Goal: Task Accomplishment & Management: Manage account settings

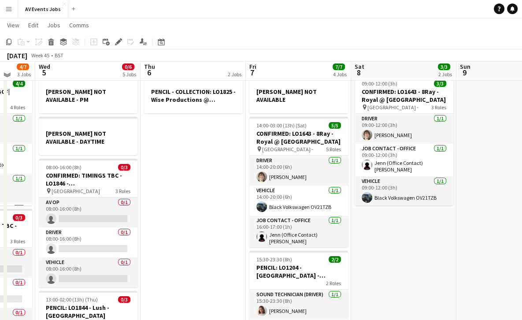
scroll to position [60, 0]
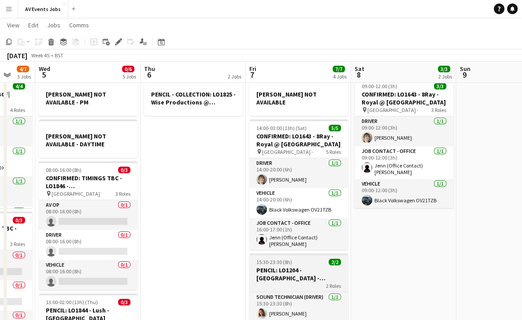
click at [281, 282] on div "2 Roles" at bounding box center [298, 285] width 99 height 7
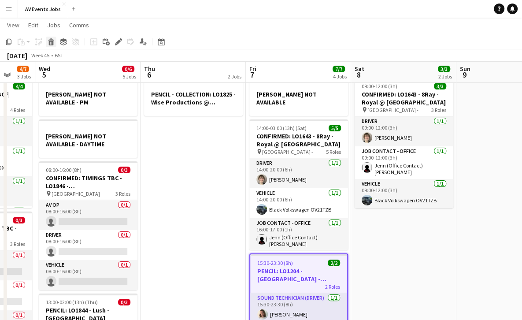
click at [52, 40] on icon at bounding box center [51, 39] width 6 height 2
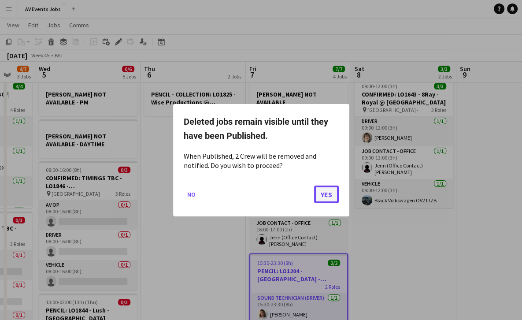
click at [324, 195] on button "Yes" at bounding box center [326, 194] width 25 height 18
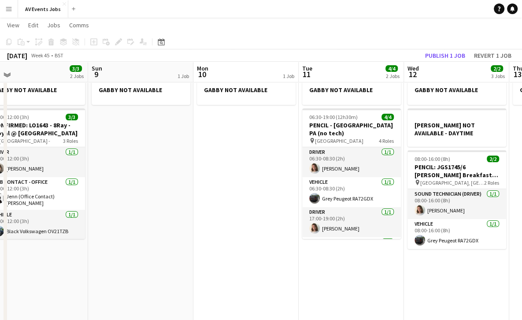
scroll to position [29, 0]
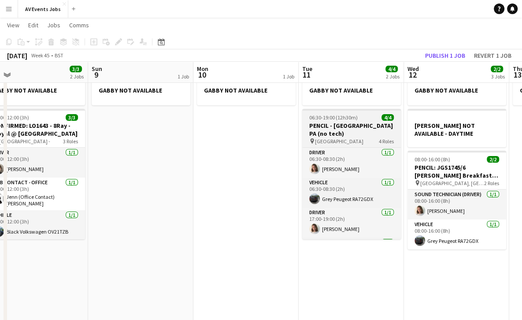
click at [340, 124] on h3 "PENCIL - [GEOGRAPHIC_DATA] PA (no tech)" at bounding box center [351, 130] width 99 height 16
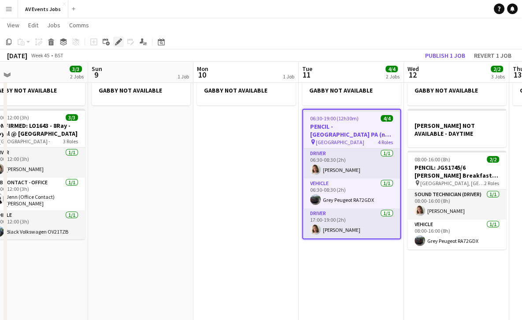
click at [119, 42] on icon "Edit" at bounding box center [118, 41] width 7 height 7
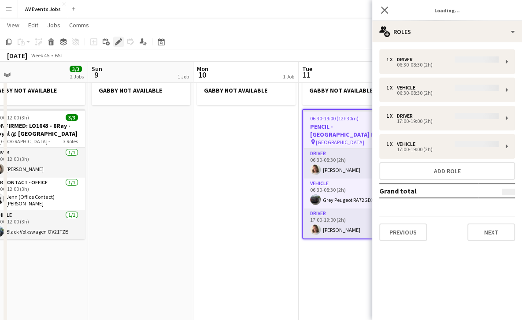
type input "*******"
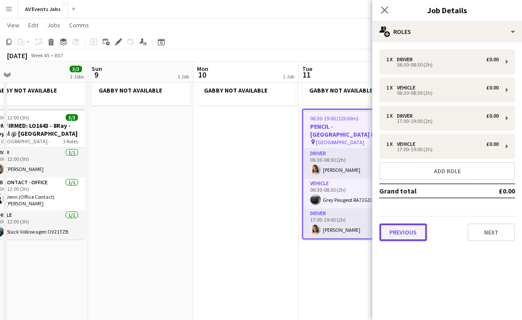
click at [411, 232] on button "Previous" at bounding box center [403, 232] width 48 height 18
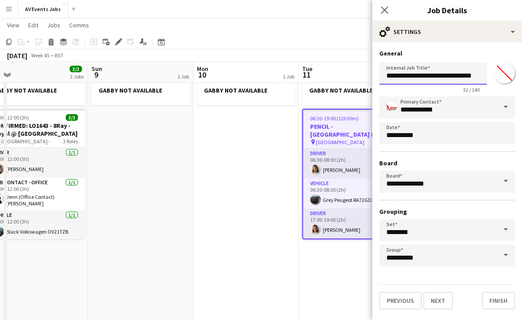
click at [398, 73] on input "**********" at bounding box center [432, 74] width 107 height 22
click at [417, 80] on input "**********" at bounding box center [432, 74] width 107 height 22
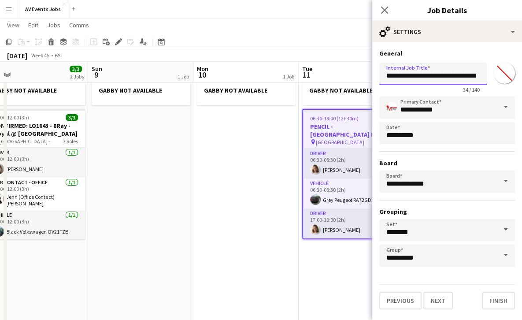
paste input "**********"
type input "**********"
click at [491, 299] on button "Finish" at bounding box center [498, 301] width 33 height 18
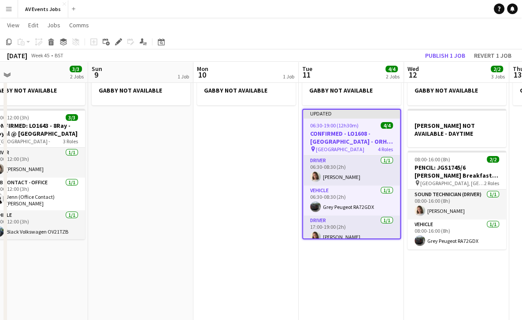
click at [277, 141] on app-date-cell "GABBY NOT AVAILABLE" at bounding box center [245, 271] width 105 height 403
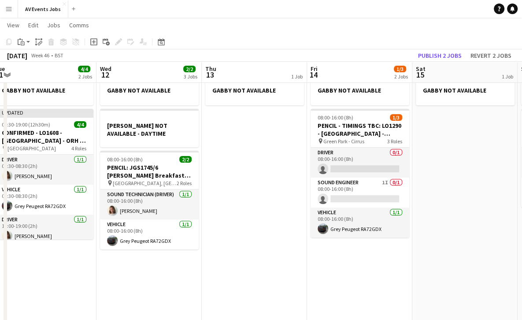
scroll to position [0, 325]
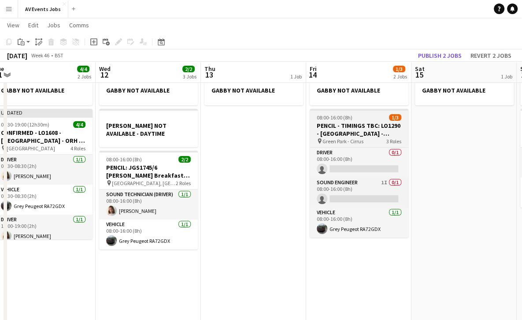
click at [345, 127] on h3 "PENCIL - TIMINGS TBC: LO1290 - [GEOGRAPHIC_DATA] - Earwig Academic | Conference" at bounding box center [359, 130] width 99 height 16
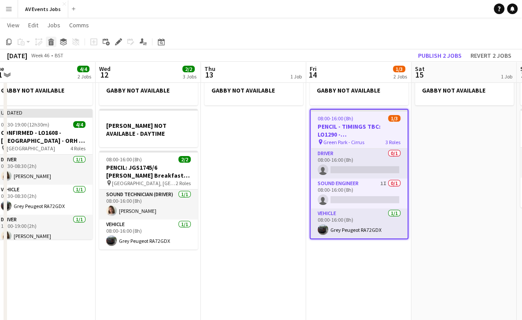
click at [54, 42] on icon "Delete" at bounding box center [51, 41] width 7 height 7
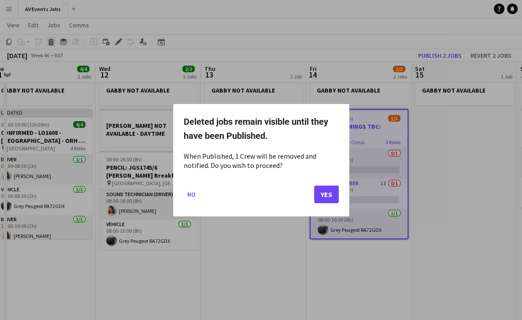
scroll to position [0, 0]
click at [325, 194] on button "Yes" at bounding box center [326, 194] width 25 height 18
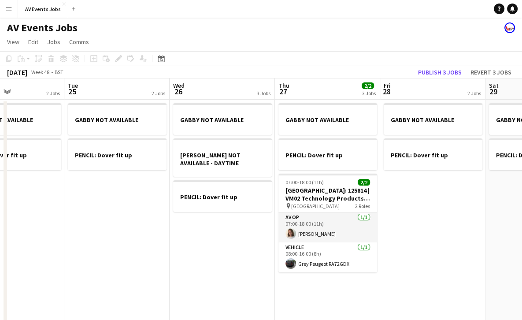
scroll to position [0, 252]
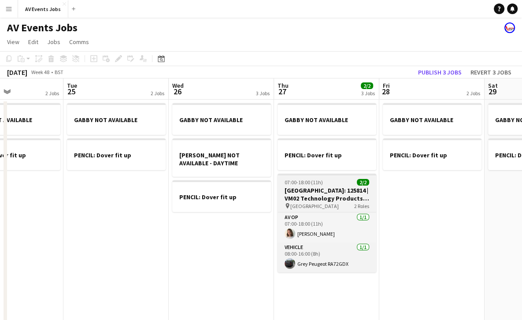
click at [334, 185] on app-job-card "07:00-18:00 (11h) 2/2 [GEOGRAPHIC_DATA]: 125814 | VM02 Technology Products Full…" at bounding box center [326, 222] width 99 height 99
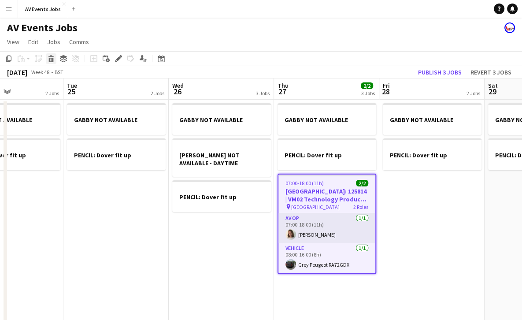
click at [49, 57] on icon at bounding box center [51, 56] width 6 height 2
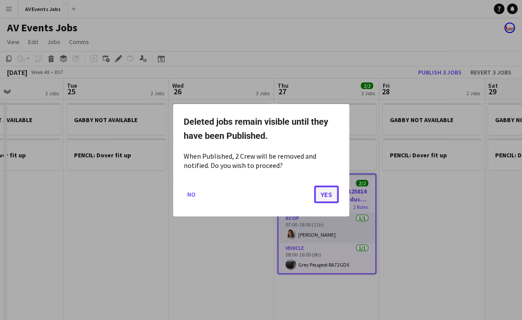
click at [327, 195] on button "Yes" at bounding box center [326, 194] width 25 height 18
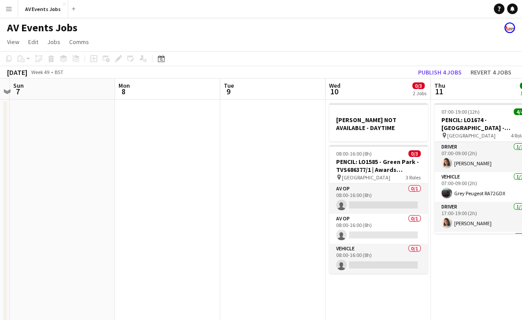
scroll to position [0, 307]
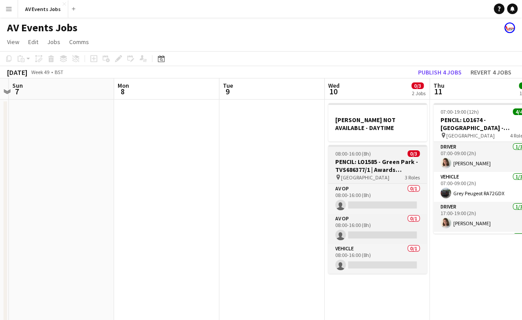
click at [356, 168] on h3 "PENCIL: LO1585 - Green Park - TVS686377/1 | Awards Ceremony" at bounding box center [377, 166] width 99 height 16
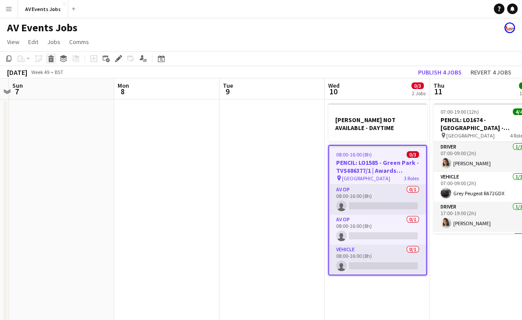
click at [50, 59] on icon at bounding box center [51, 60] width 5 height 4
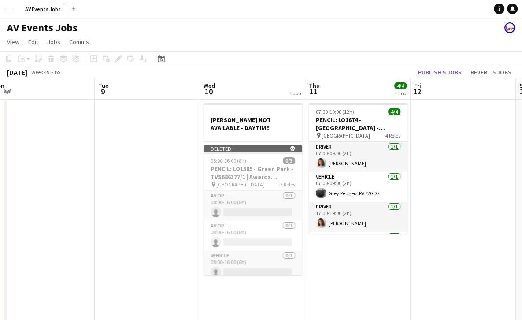
scroll to position [0, 327]
click at [146, 138] on app-date-cell at bounding box center [146, 301] width 105 height 403
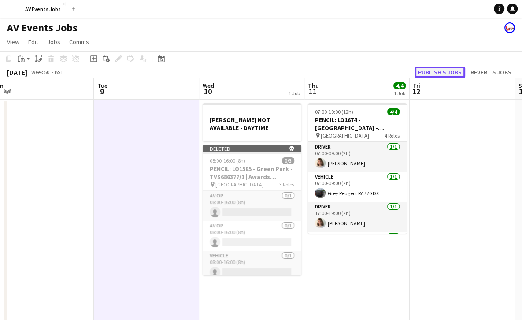
click at [436, 70] on button "Publish 5 jobs" at bounding box center [439, 71] width 51 height 11
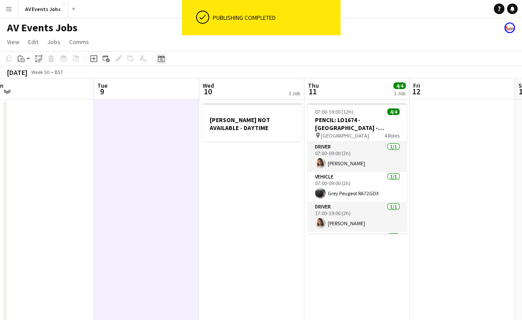
click at [160, 57] on icon at bounding box center [161, 58] width 7 height 7
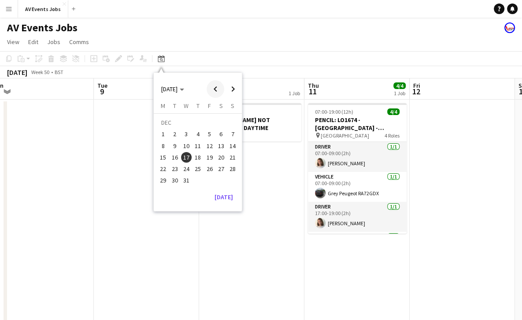
click at [214, 87] on span "Previous month" at bounding box center [216, 89] width 18 height 18
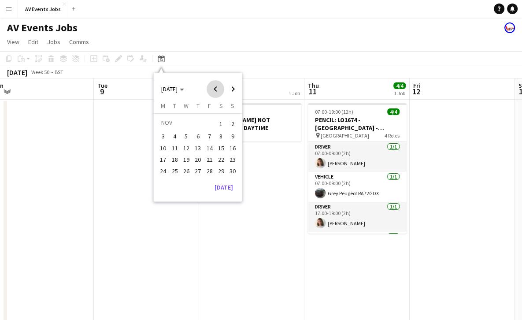
click at [214, 87] on span "Previous month" at bounding box center [216, 89] width 18 height 18
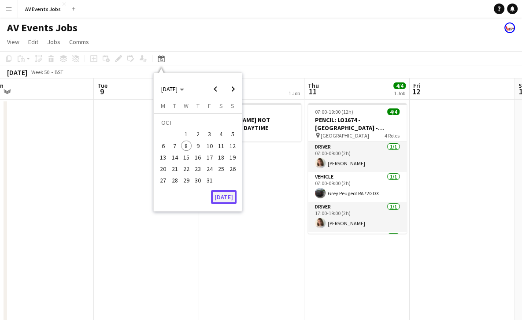
click at [224, 194] on button "[DATE]" at bounding box center [224, 197] width 26 height 14
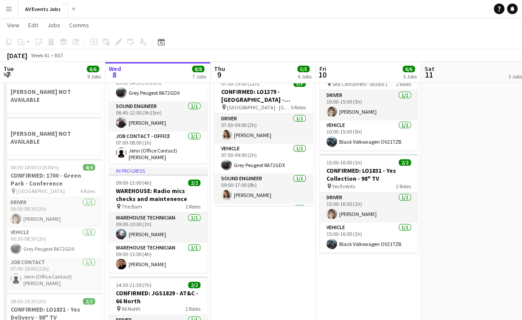
scroll to position [0, 316]
click at [159, 41] on icon at bounding box center [161, 41] width 7 height 7
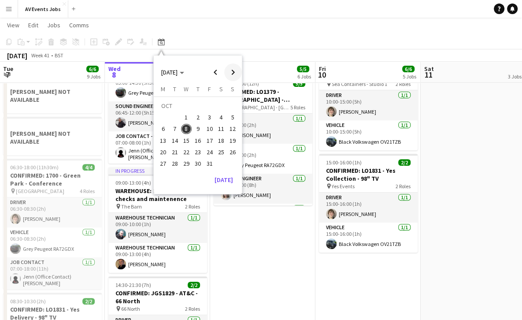
click at [229, 72] on span "Next month" at bounding box center [233, 72] width 18 height 18
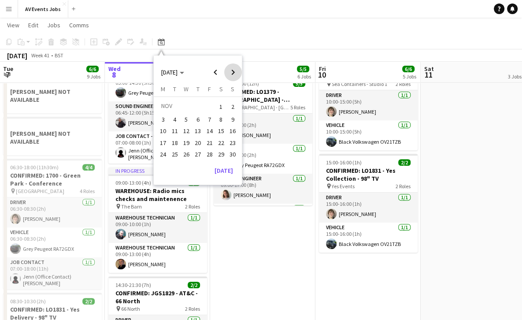
click at [229, 72] on span "Next month" at bounding box center [233, 72] width 18 height 18
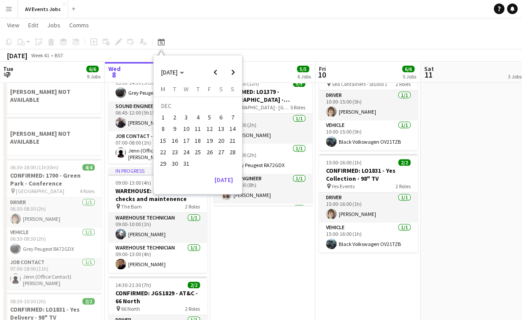
click at [183, 139] on span "17" at bounding box center [186, 140] width 11 height 11
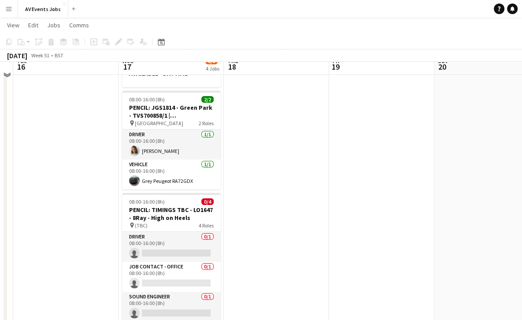
scroll to position [87, 0]
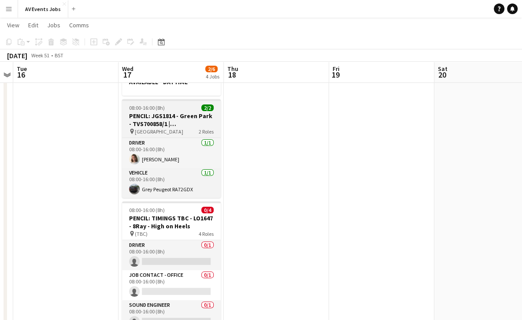
click at [174, 111] on app-job-card "08:00-16:00 (8h) 2/2 PENCIL: JGS1814 - Green Park - TVS700858/1 | [GEOGRAPHIC_D…" at bounding box center [171, 148] width 99 height 99
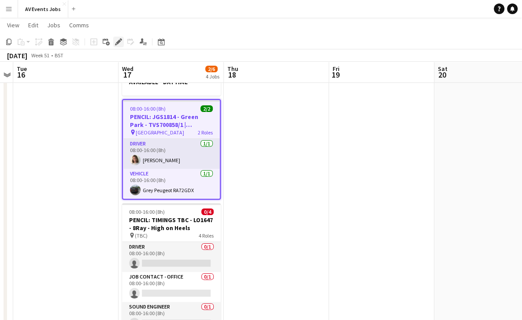
click at [118, 41] on icon at bounding box center [118, 42] width 5 height 5
type input "*******"
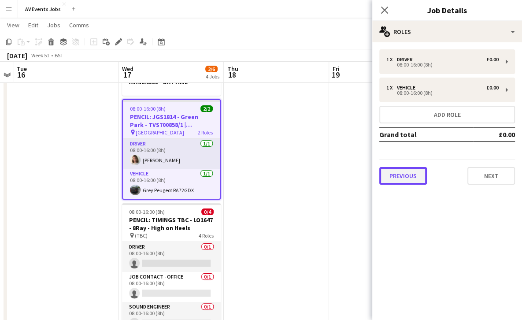
click at [394, 175] on button "Previous" at bounding box center [403, 176] width 48 height 18
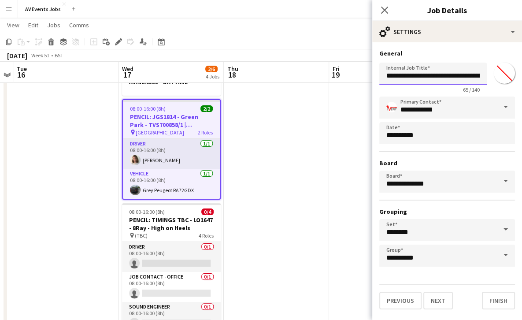
click at [397, 77] on input "**********" at bounding box center [432, 74] width 107 height 22
type input "**********"
click at [501, 302] on button "Finish" at bounding box center [498, 301] width 33 height 18
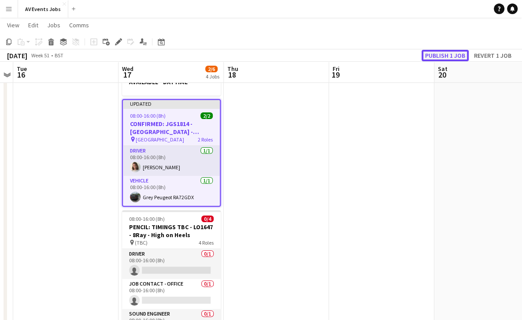
click at [432, 58] on button "Publish 1 job" at bounding box center [444, 55] width 47 height 11
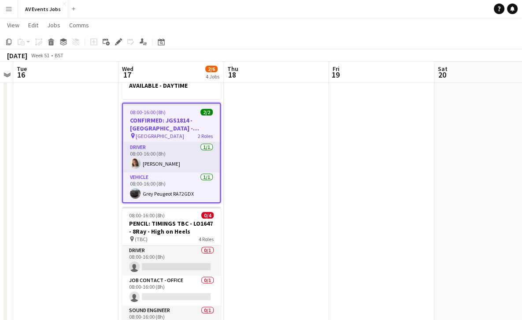
scroll to position [0, 351]
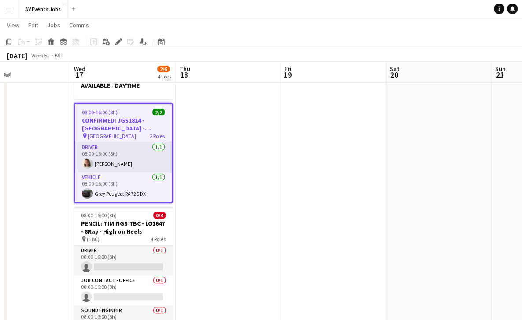
drag, startPoint x: 293, startPoint y: 142, endPoint x: 220, endPoint y: 35, distance: 129.2
click at [220, 35] on app-calendar "Copy Paste Paste Ctrl+V Paste with crew Ctrl+Shift+V Paste linked Job [GEOGRAPH…" at bounding box center [261, 240] width 522 height 579
click at [163, 41] on icon "Date picker" at bounding box center [161, 41] width 7 height 7
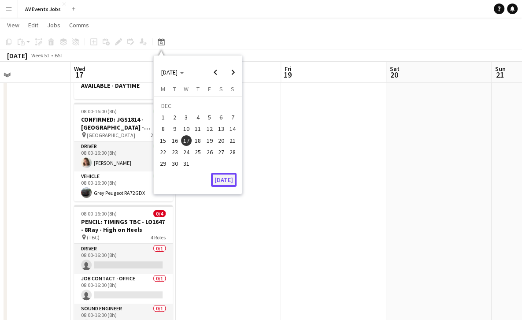
click at [231, 179] on button "[DATE]" at bounding box center [224, 180] width 26 height 14
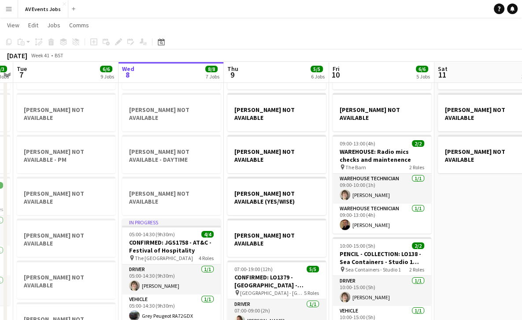
scroll to position [53, 0]
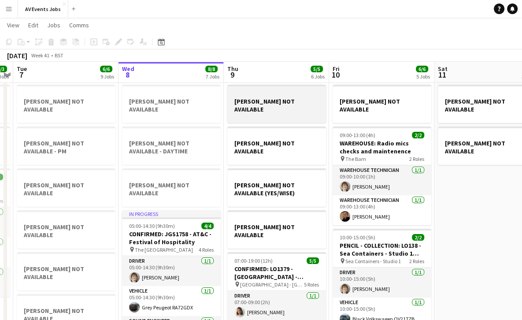
click at [275, 113] on div at bounding box center [276, 116] width 99 height 7
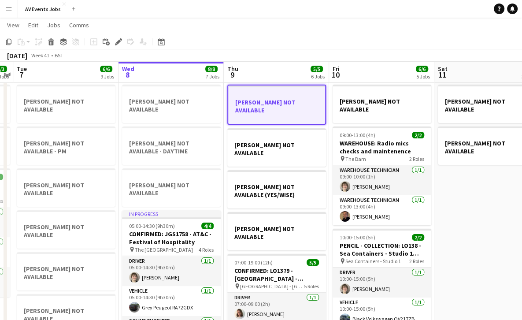
click at [450, 174] on app-date-cell "GABBY NOT AVAILABLE [PERSON_NAME] NOT AVAILABLE [PERSON_NAME] NOT AVAILABLE" at bounding box center [486, 303] width 105 height 515
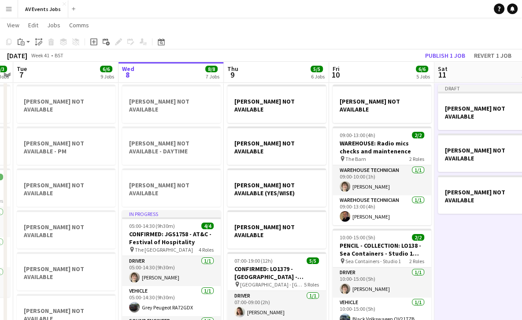
click at [405, 119] on app-date-cell "GABBY NOT AVAILABLE [PERSON_NAME] NOT AVAILABLE 09:00-13:00 (4h) 2/2 WAREHOUSE:…" at bounding box center [381, 303] width 105 height 515
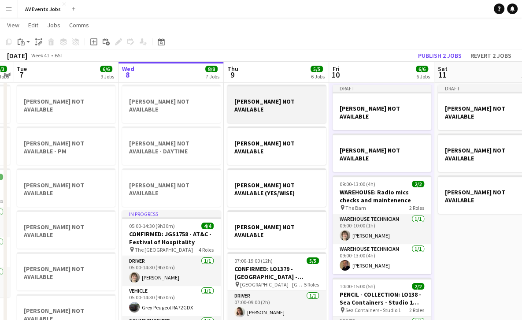
click at [299, 113] on div at bounding box center [276, 116] width 99 height 7
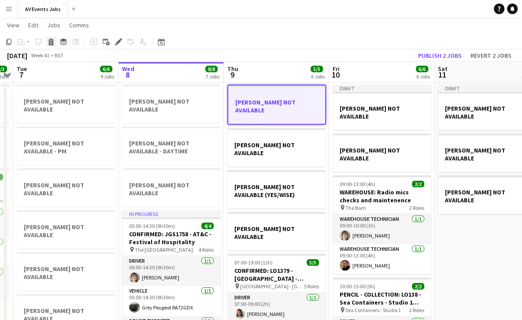
click at [52, 41] on icon "Delete" at bounding box center [51, 41] width 7 height 7
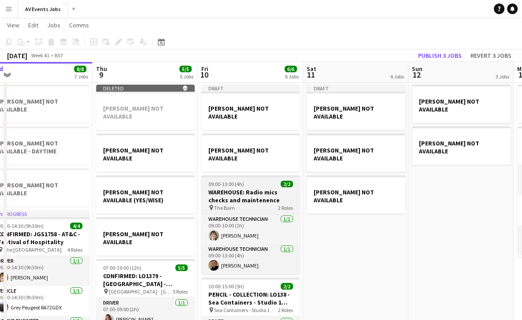
scroll to position [0, 341]
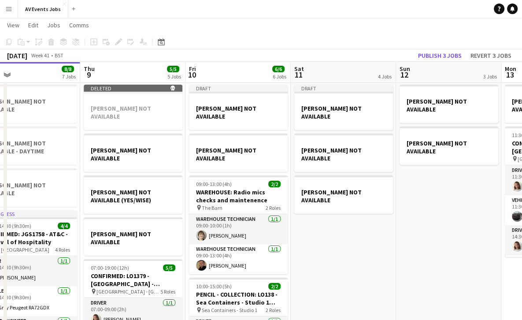
click at [422, 181] on app-date-cell "GABBY NOT AVAILABLE [PERSON_NAME] NOT AVAILABLE [PERSON_NAME] NOT AVAILABLE" at bounding box center [448, 303] width 105 height 515
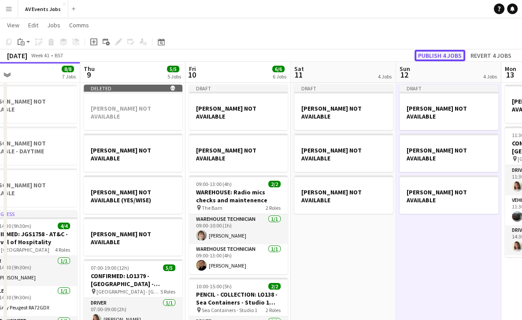
click at [444, 53] on button "Publish 4 jobs" at bounding box center [439, 55] width 51 height 11
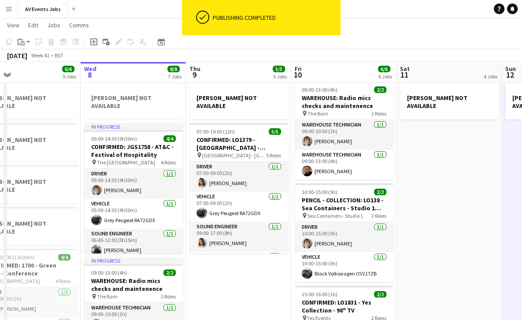
scroll to position [0, 228]
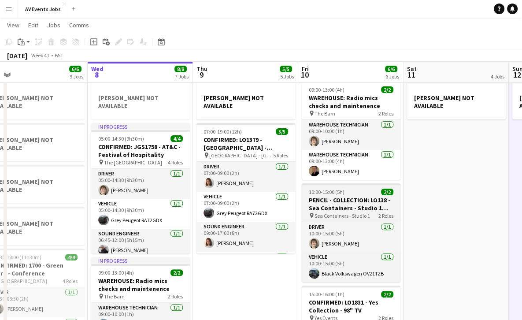
click at [346, 197] on h3 "PENCIL - COLLECTION: LO138 - Sea Containers - Studio 1 staging" at bounding box center [351, 204] width 99 height 16
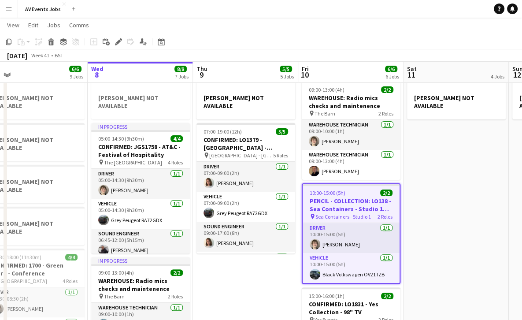
click at [253, 263] on app-date-cell "GABBY NOT AVAILABLE [PERSON_NAME] NOT AVAILABLE [PERSON_NAME] NOT AVAILABLE (YE…" at bounding box center [245, 216] width 105 height 515
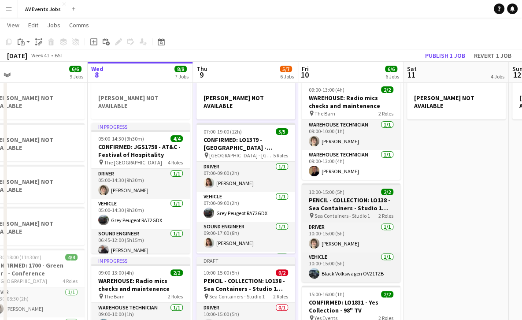
click at [332, 196] on h3 "PENCIL - COLLECTION: LO138 - Sea Containers - Studio 1 staging" at bounding box center [351, 204] width 99 height 16
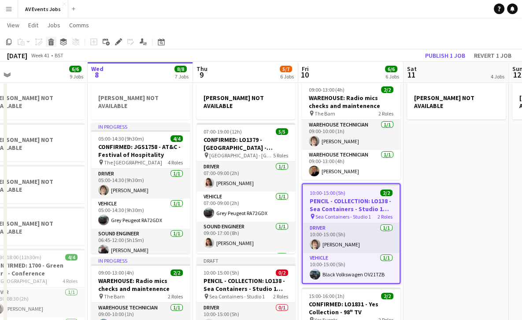
click at [55, 42] on div "Delete" at bounding box center [51, 42] width 11 height 11
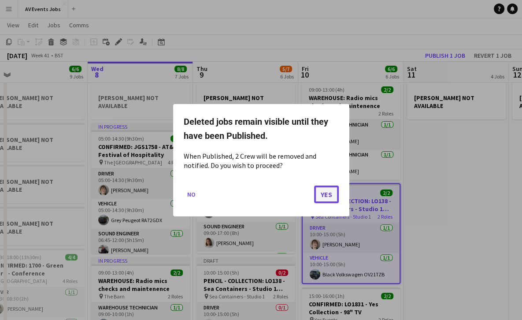
click at [332, 196] on button "Yes" at bounding box center [326, 194] width 25 height 18
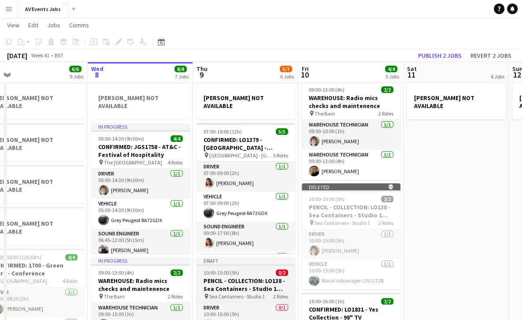
click at [247, 269] on div "10:00-15:00 (5h) 0/2" at bounding box center [245, 272] width 99 height 7
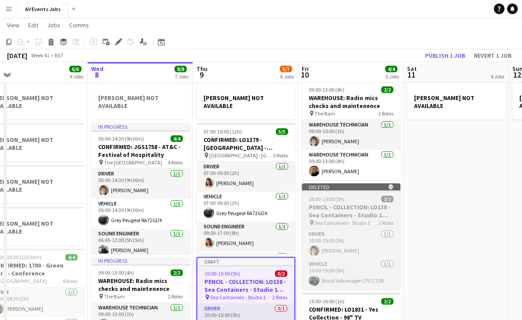
click at [351, 203] on h3 "PENCIL - COLLECTION: LO138 - Sea Containers - Studio 1 staging" at bounding box center [351, 211] width 99 height 16
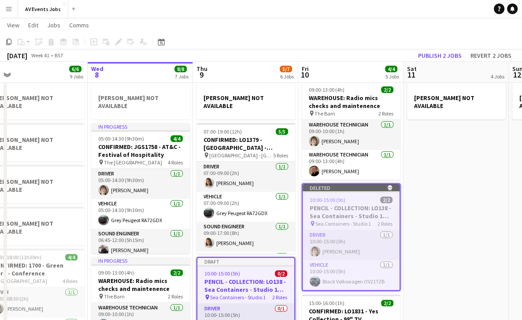
click at [422, 212] on app-date-cell "GABBY NOT AVAILABLE [PERSON_NAME] NOT AVAILABLE [PERSON_NAME] NOT AVAILABLE [PE…" at bounding box center [455, 216] width 105 height 515
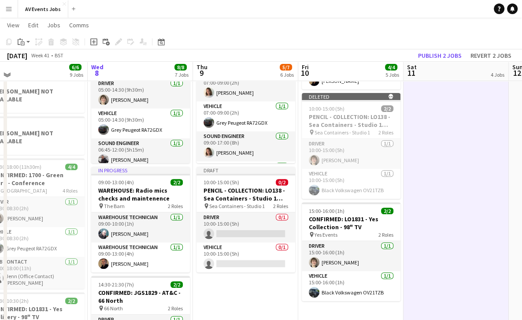
scroll to position [231, 0]
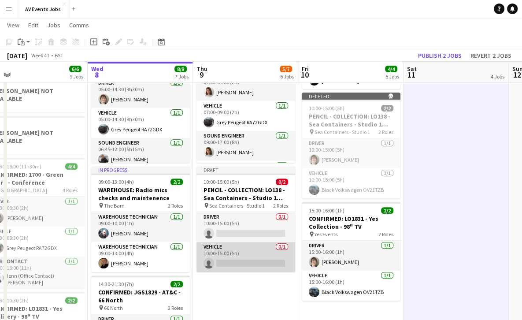
click at [235, 242] on app-card-role "Vehicle 0/1 10:00-15:00 (5h) single-neutral-actions" at bounding box center [245, 257] width 99 height 30
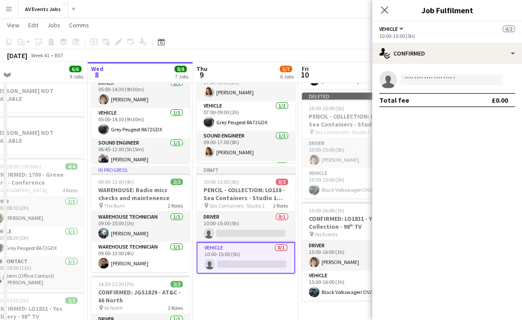
click at [437, 74] on app-invite-slot "single-neutral-actions" at bounding box center [447, 80] width 150 height 18
click at [437, 77] on input at bounding box center [451, 79] width 102 height 11
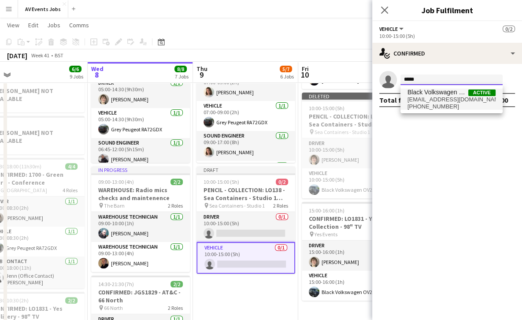
type input "*****"
click at [437, 96] on span "Black Volkswagen OV21TZB" at bounding box center [437, 92] width 61 height 7
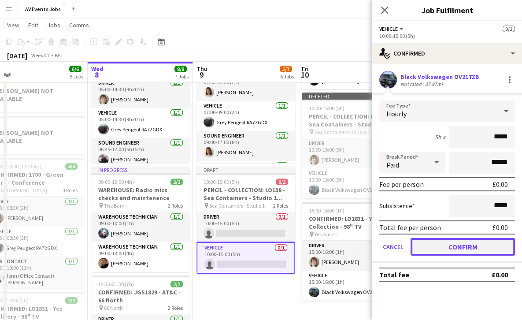
click at [435, 247] on button "Confirm" at bounding box center [462, 247] width 104 height 18
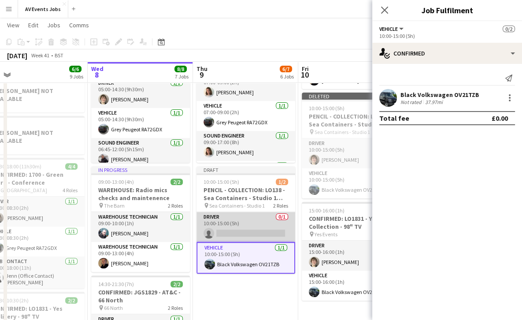
click at [260, 212] on app-card-role "Driver 0/1 10:00-15:00 (5h) single-neutral-actions" at bounding box center [245, 227] width 99 height 30
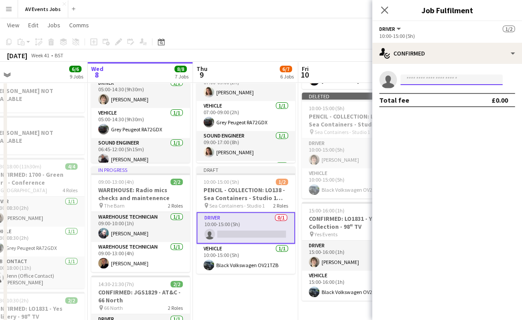
click at [421, 80] on input at bounding box center [451, 79] width 102 height 11
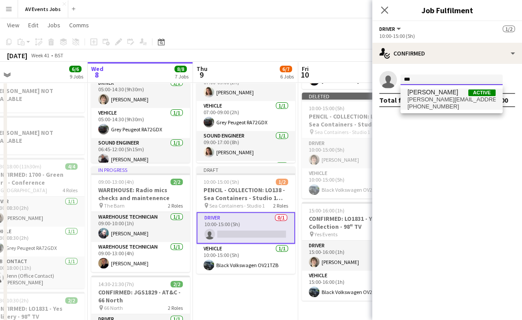
type input "***"
click at [425, 98] on span "[PERSON_NAME][EMAIL_ADDRESS][DOMAIN_NAME]" at bounding box center [451, 99] width 88 height 7
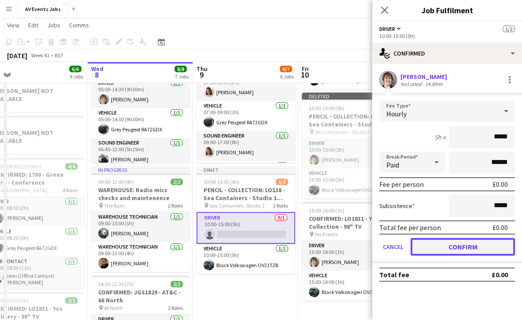
click at [457, 244] on button "Confirm" at bounding box center [462, 247] width 104 height 18
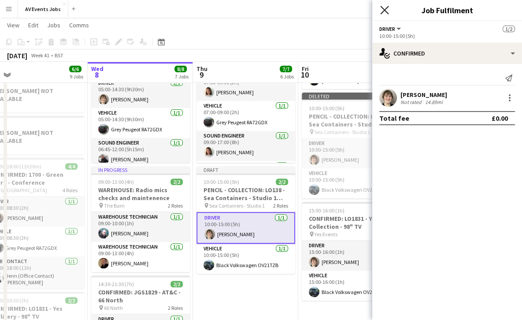
click at [385, 10] on icon "Close pop-in" at bounding box center [384, 10] width 8 height 8
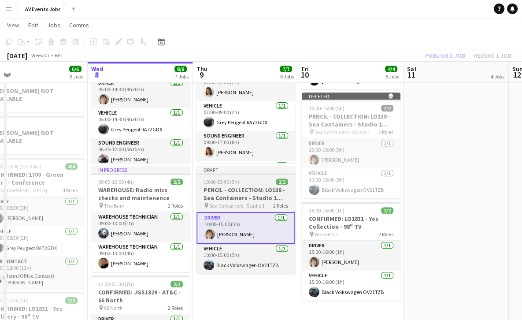
click at [239, 172] on app-job-card "Draft 10:00-15:00 (5h) 2/2 PENCIL - COLLECTION: LO138 - Sea Containers - Studio…" at bounding box center [245, 219] width 99 height 107
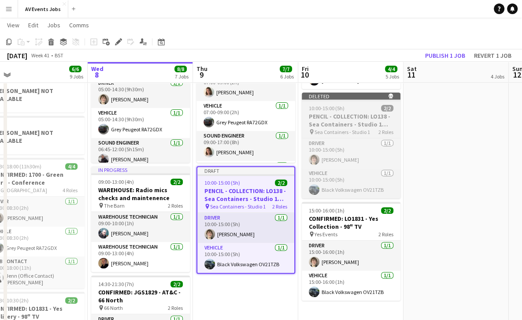
click at [361, 105] on div "10:00-15:00 (5h) 2/2" at bounding box center [351, 108] width 99 height 7
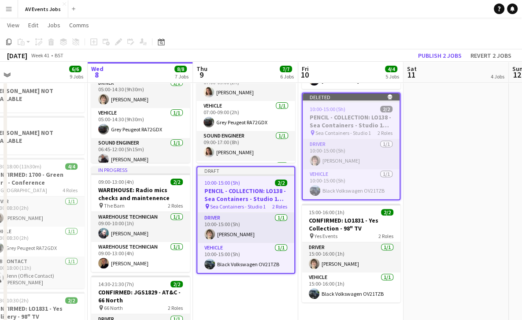
click at [251, 292] on app-date-cell "GABBY NOT AVAILABLE [PERSON_NAME] NOT AVAILABLE [PERSON_NAME] NOT AVAILABLE (YE…" at bounding box center [245, 125] width 105 height 515
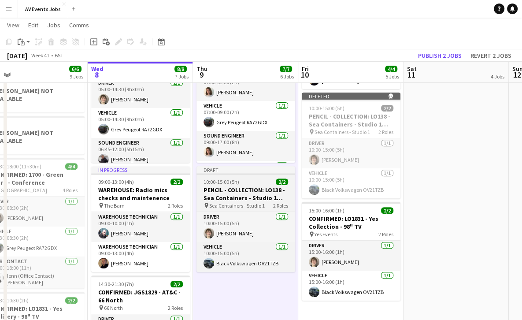
click at [268, 178] on div "10:00-15:00 (5h) 2/2" at bounding box center [245, 181] width 99 height 7
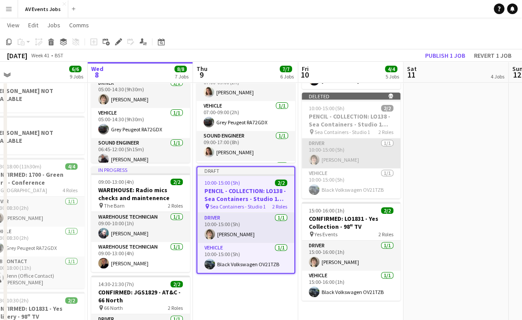
click at [336, 138] on app-card-role "Driver [DATE] 10:00-15:00 (5h) [PERSON_NAME]" at bounding box center [351, 153] width 99 height 30
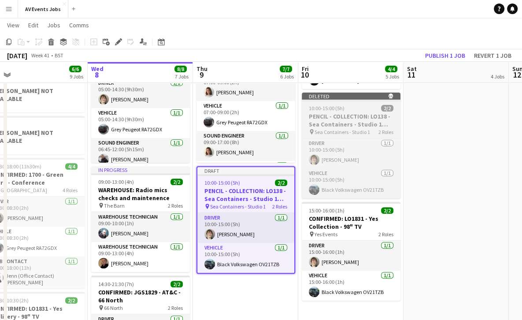
click at [342, 112] on h3 "PENCIL - COLLECTION: LO138 - Sea Containers - Studio 1 staging" at bounding box center [351, 120] width 99 height 16
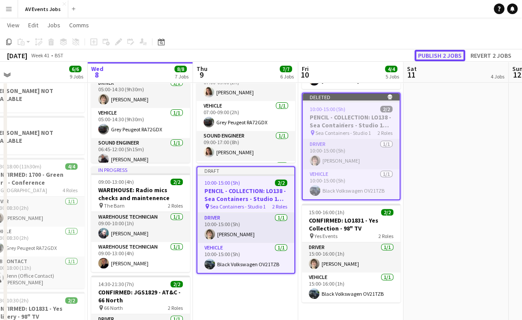
click at [427, 54] on button "Publish 2 jobs" at bounding box center [439, 55] width 51 height 11
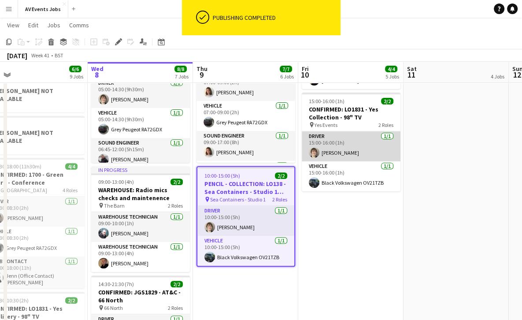
click at [362, 144] on app-card-role "Driver [DATE] 15:00-16:00 (1h) [PERSON_NAME]" at bounding box center [351, 146] width 99 height 30
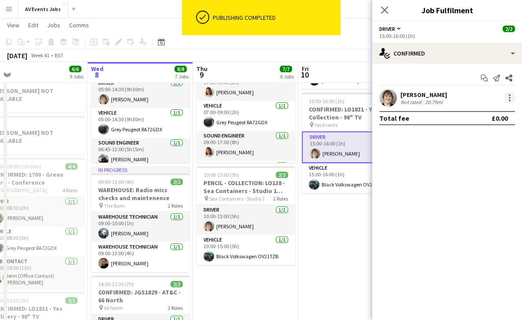
click at [510, 97] on div at bounding box center [509, 97] width 11 height 11
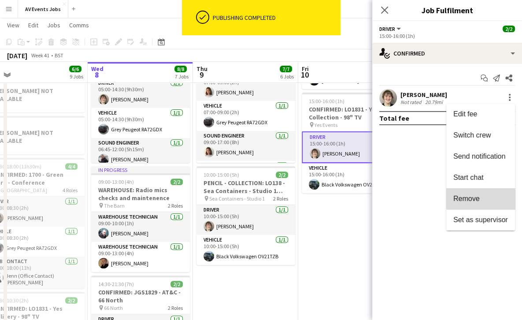
click at [483, 190] on button "Remove" at bounding box center [480, 198] width 69 height 21
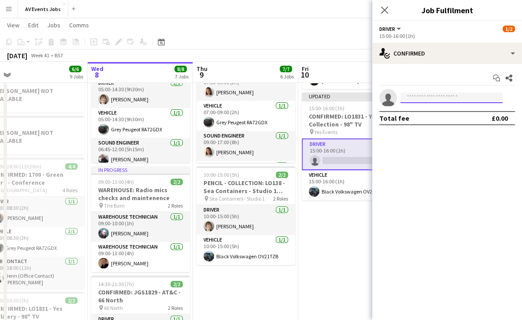
click at [452, 95] on input at bounding box center [451, 97] width 102 height 11
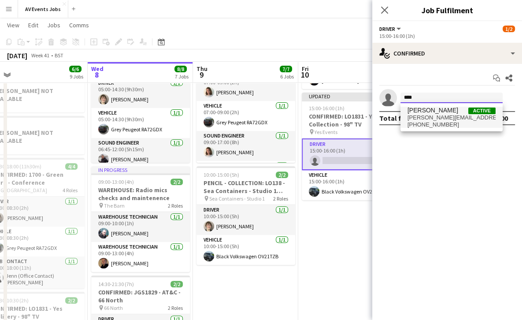
type input "****"
click at [436, 120] on span "[PERSON_NAME][EMAIL_ADDRESS][DOMAIN_NAME]" at bounding box center [451, 117] width 88 height 7
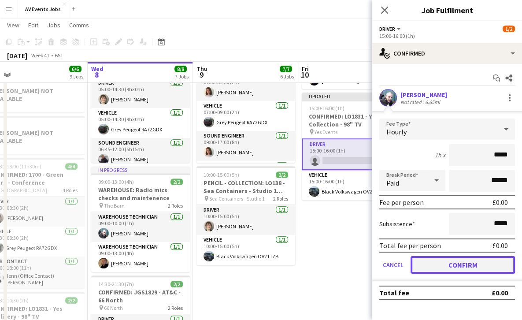
click at [467, 261] on button "Confirm" at bounding box center [462, 265] width 104 height 18
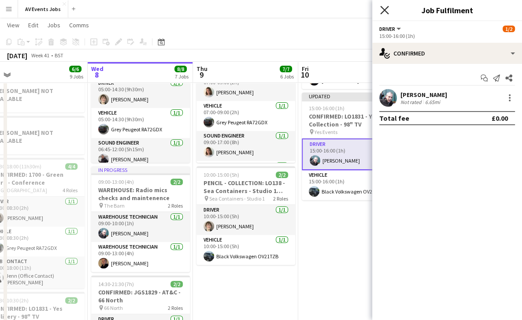
click at [384, 12] on icon "Close pop-in" at bounding box center [384, 10] width 8 height 8
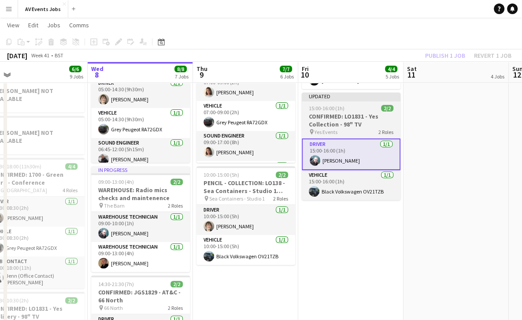
click at [354, 112] on h3 "CONFIRMED: LO1831 - Yes Collection - 98" TV" at bounding box center [351, 120] width 99 height 16
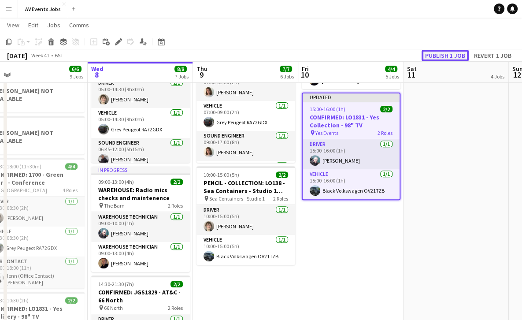
click at [446, 52] on button "Publish 1 job" at bounding box center [444, 55] width 47 height 11
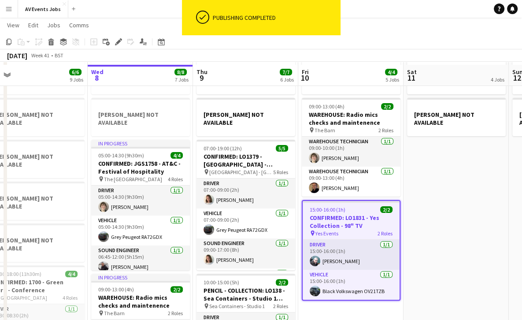
scroll to position [118, 0]
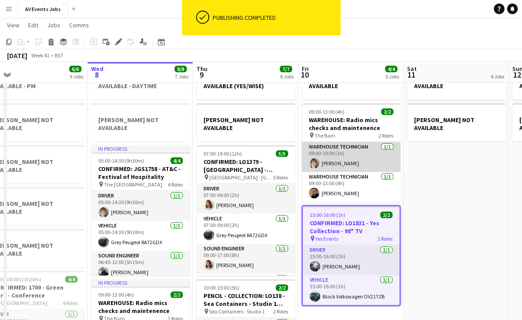
click at [362, 148] on app-card-role "Warehouse Technician [DATE] 09:00-10:00 (1h) [PERSON_NAME]" at bounding box center [351, 157] width 99 height 30
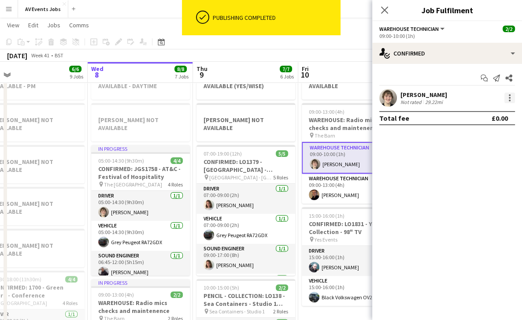
click at [510, 95] on div at bounding box center [510, 95] width 2 height 2
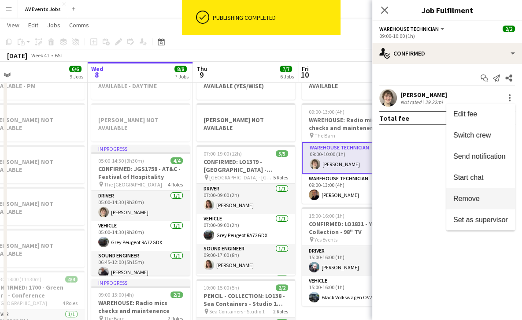
click at [490, 193] on button "Remove" at bounding box center [480, 198] width 69 height 21
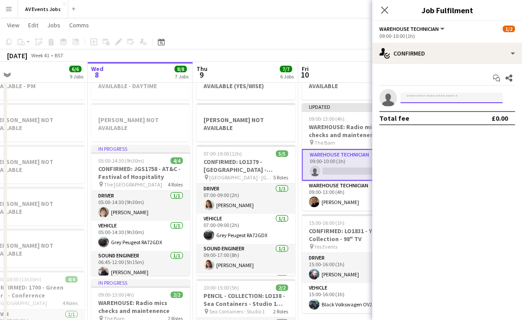
click at [455, 98] on input at bounding box center [451, 97] width 102 height 11
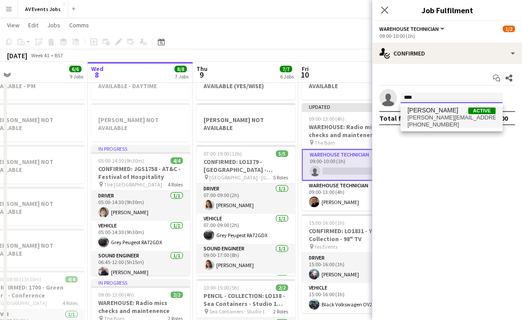
type input "****"
click at [456, 111] on span "[PERSON_NAME] Active" at bounding box center [451, 110] width 88 height 7
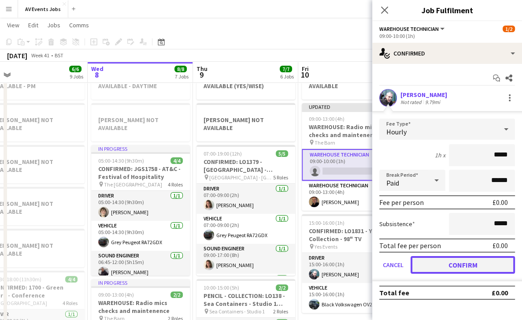
click at [464, 259] on button "Confirm" at bounding box center [462, 265] width 104 height 18
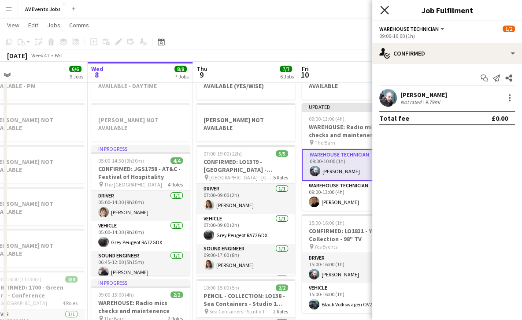
click at [384, 7] on icon "Close pop-in" at bounding box center [384, 10] width 8 height 8
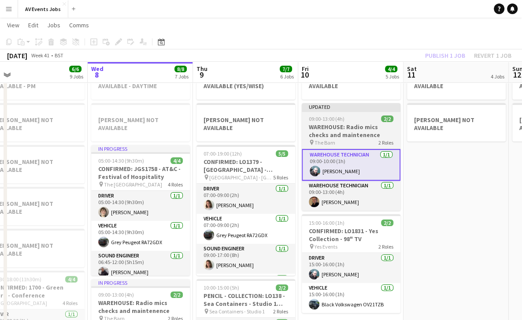
click at [345, 115] on div "09:00-13:00 (4h) 2/2" at bounding box center [351, 118] width 99 height 7
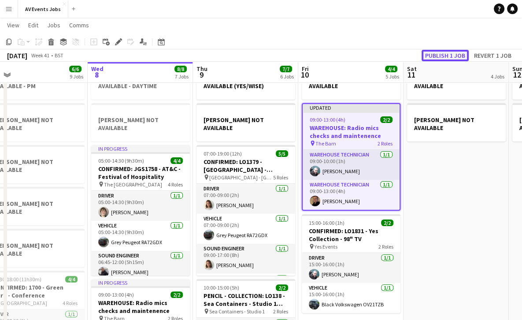
click at [452, 57] on button "Publish 1 job" at bounding box center [444, 55] width 47 height 11
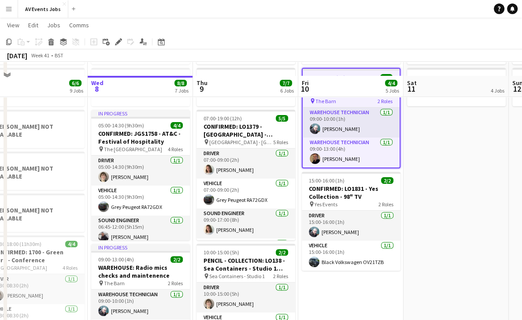
scroll to position [171, 0]
